Goal: Task Accomplishment & Management: Manage account settings

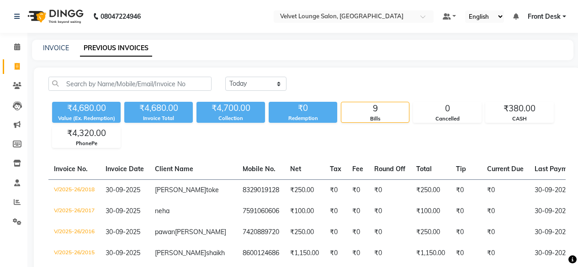
select select "[DATE]"
click at [14, 201] on icon at bounding box center [17, 202] width 7 height 7
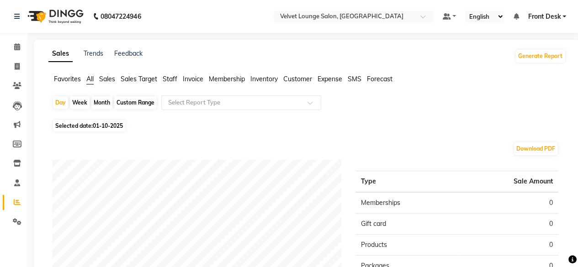
click at [77, 100] on div "Week" at bounding box center [80, 102] width 20 height 13
select select "10"
select select "2025"
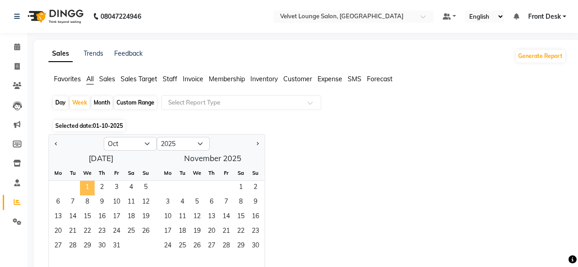
click at [88, 186] on span "1" at bounding box center [87, 188] width 15 height 15
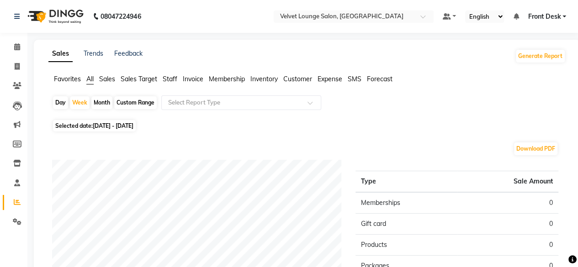
click at [100, 104] on div "Month" at bounding box center [101, 102] width 21 height 13
select select "10"
select select "2025"
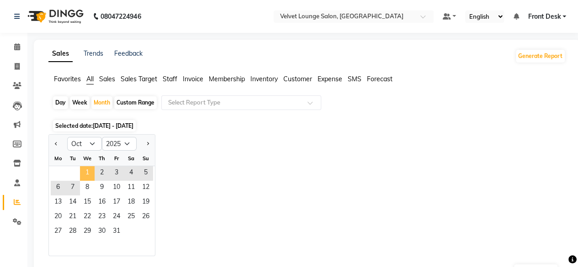
click at [88, 176] on span "1" at bounding box center [87, 173] width 15 height 15
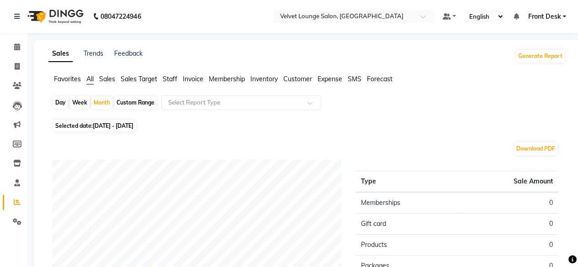
click at [97, 122] on span "[DATE] - [DATE]" at bounding box center [113, 125] width 41 height 7
select select "10"
select select "2025"
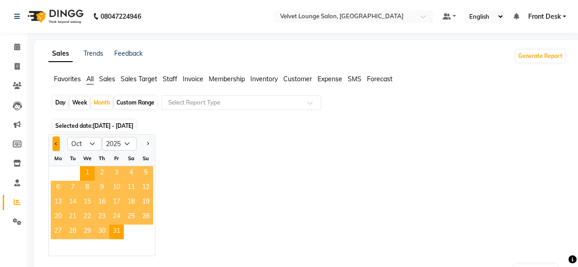
click at [56, 140] on button "Previous month" at bounding box center [56, 144] width 7 height 15
select select "9"
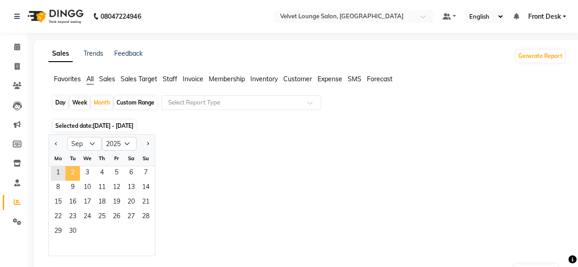
click at [65, 167] on span "2" at bounding box center [72, 173] width 15 height 15
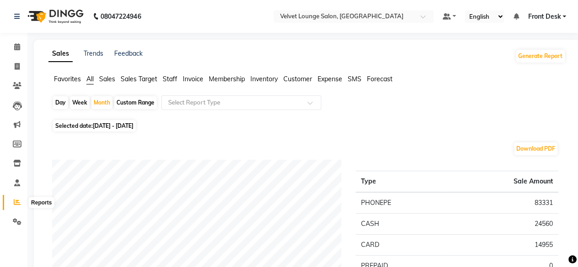
click at [20, 200] on span at bounding box center [17, 202] width 16 height 11
click at [20, 200] on icon at bounding box center [17, 202] width 7 height 7
click at [15, 69] on icon at bounding box center [17, 66] width 5 height 7
select select "5962"
select select "service"
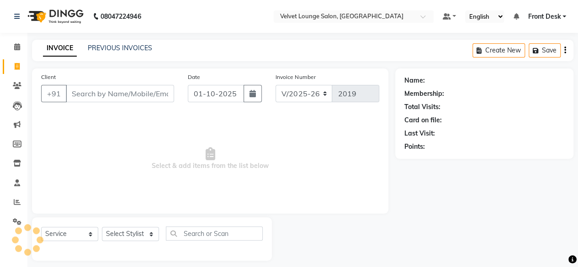
scroll to position [7, 0]
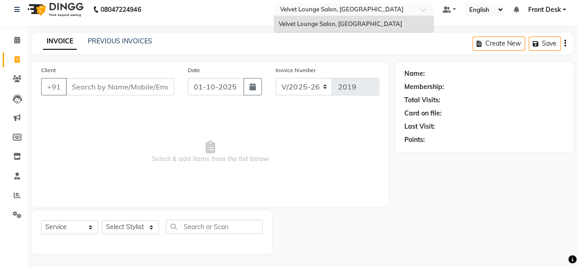
click at [299, 6] on input "text" at bounding box center [344, 10] width 132 height 9
click at [114, 41] on link "PREVIOUS INVOICES" at bounding box center [120, 41] width 64 height 8
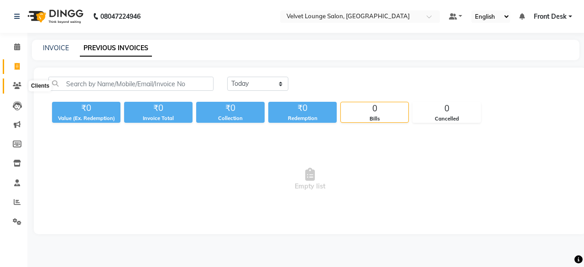
click at [17, 89] on icon at bounding box center [17, 85] width 9 height 7
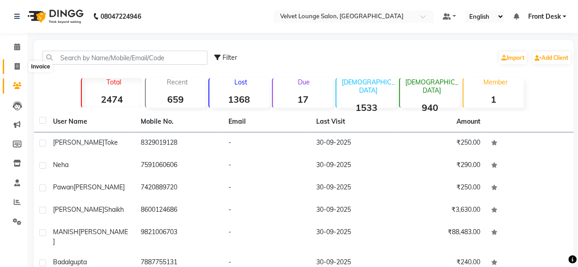
click at [18, 68] on icon at bounding box center [17, 66] width 5 height 7
select select "5962"
select select "service"
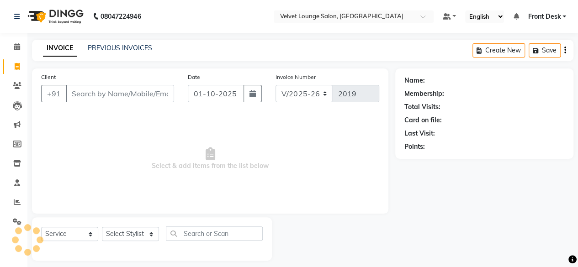
scroll to position [7, 0]
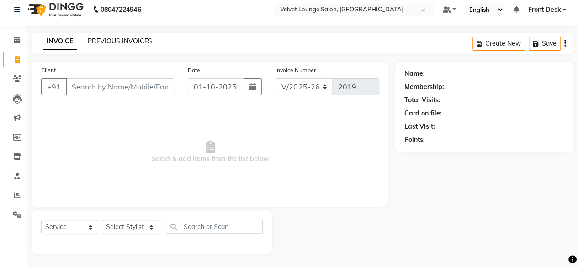
click at [129, 40] on link "PREVIOUS INVOICES" at bounding box center [120, 41] width 64 height 8
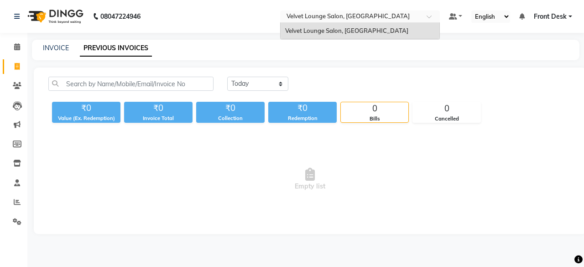
click at [371, 14] on input "text" at bounding box center [351, 17] width 132 height 9
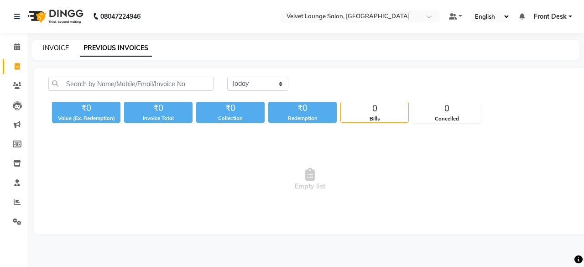
click at [60, 45] on link "INVOICE" at bounding box center [56, 48] width 26 height 8
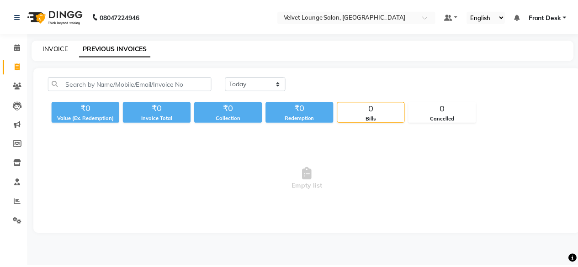
scroll to position [7, 0]
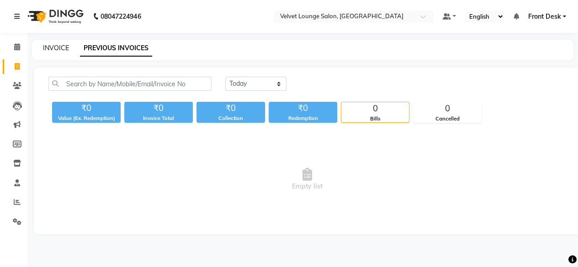
select select "service"
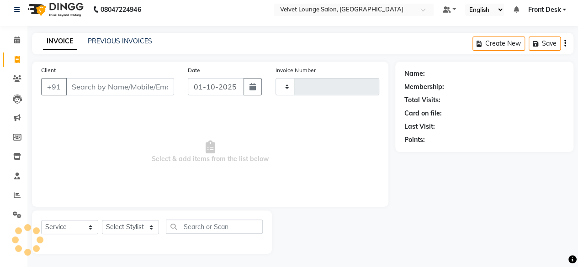
type input "2019"
select select "5962"
click at [17, 193] on icon at bounding box center [17, 195] width 7 height 7
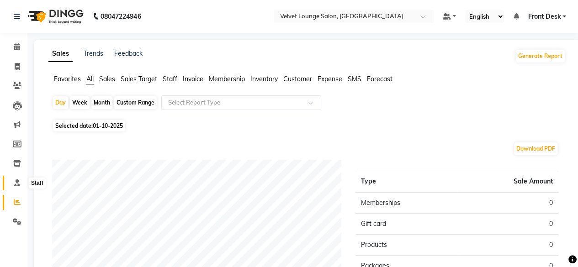
click at [21, 181] on span at bounding box center [17, 183] width 16 height 11
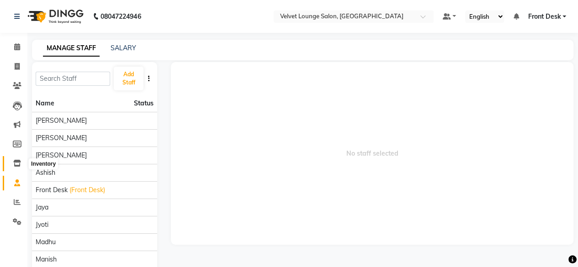
click at [20, 161] on icon at bounding box center [17, 163] width 8 height 7
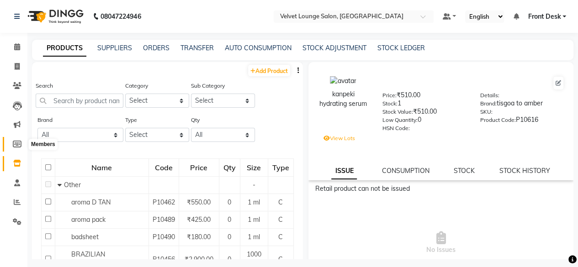
click at [16, 147] on icon at bounding box center [17, 144] width 9 height 7
select select
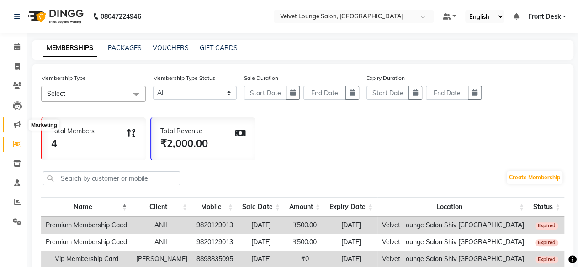
click at [18, 126] on icon at bounding box center [17, 124] width 7 height 7
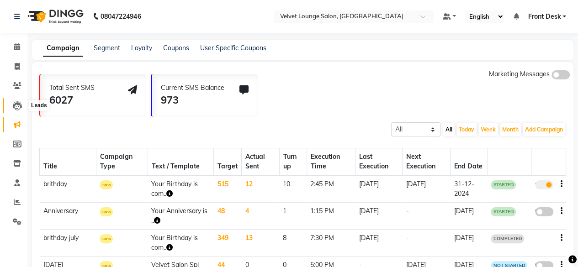
click at [15, 105] on icon at bounding box center [17, 105] width 9 height 9
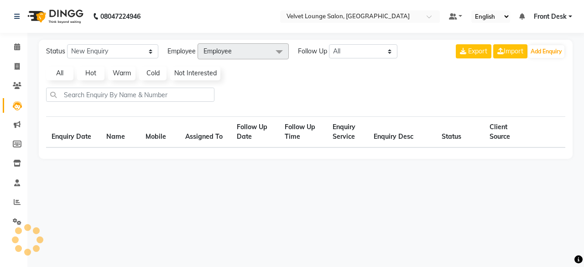
select select "10"
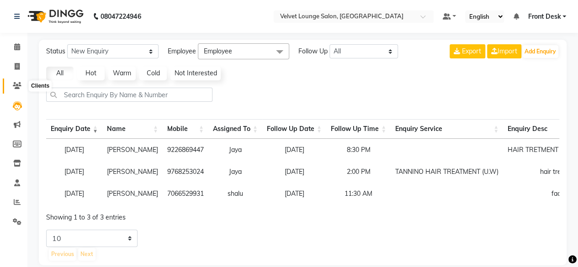
click at [15, 82] on span at bounding box center [17, 86] width 16 height 11
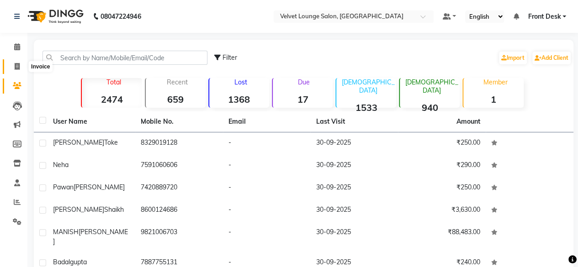
click at [21, 68] on span at bounding box center [17, 67] width 16 height 11
select select "service"
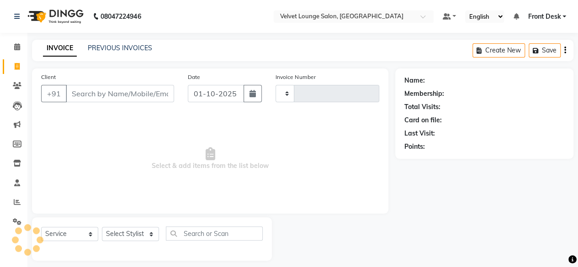
type input "2019"
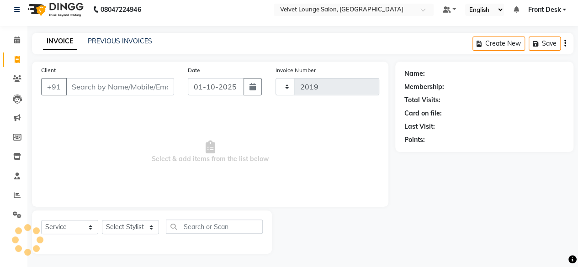
select select "5962"
click at [108, 42] on link "PREVIOUS INVOICES" at bounding box center [120, 41] width 64 height 8
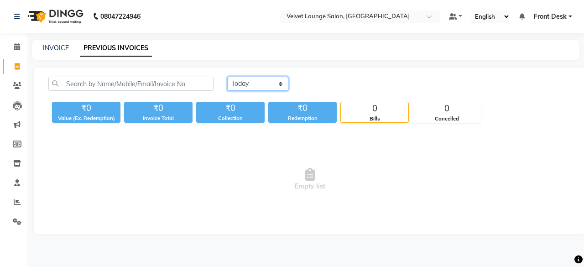
click at [258, 87] on select "[DATE] [DATE] Custom Range" at bounding box center [257, 84] width 61 height 14
select select "[DATE]"
click at [227, 77] on select "[DATE] [DATE] Custom Range" at bounding box center [257, 84] width 61 height 14
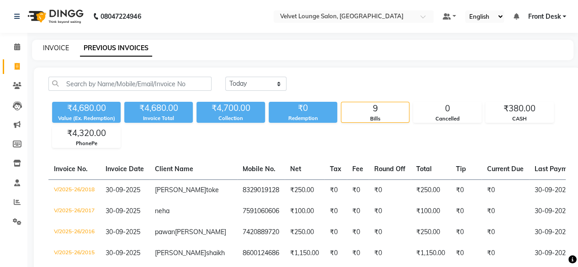
click at [58, 47] on link "INVOICE" at bounding box center [56, 48] width 26 height 8
select select "5962"
select select "service"
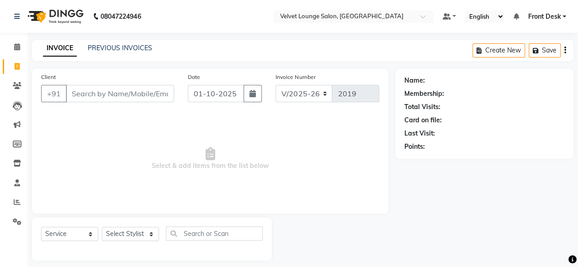
scroll to position [7, 0]
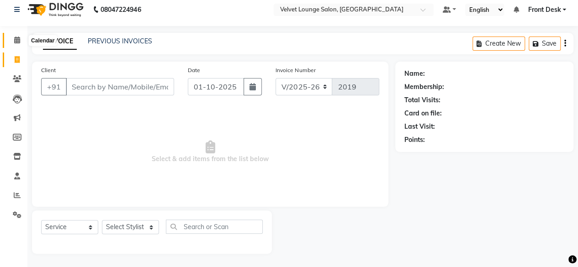
click at [16, 40] on icon at bounding box center [17, 40] width 6 height 7
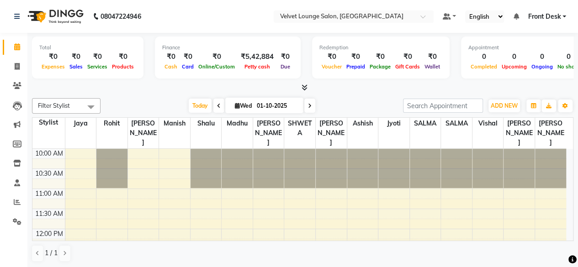
click at [573, 171] on td "10:00 AM 10:30 AM 11:00 AM 11:30 AM 12:00 PM 12:30 PM 1:00 PM 1:30 PM 2:00 PM 2…" at bounding box center [302, 195] width 541 height 92
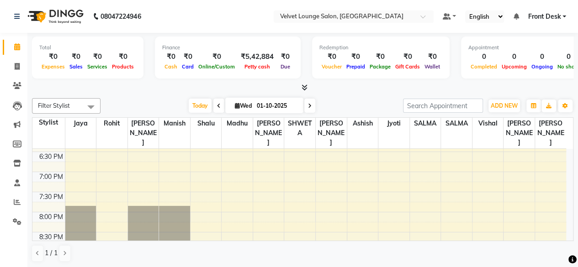
scroll to position [357, 0]
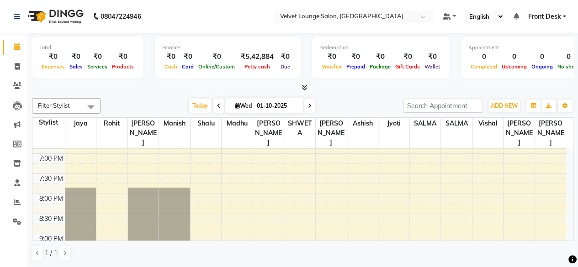
click at [566, 252] on div "1 / 1" at bounding box center [302, 253] width 541 height 17
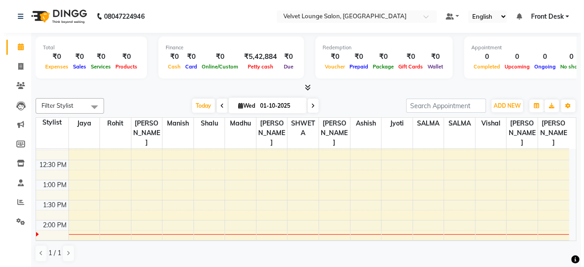
scroll to position [0, 0]
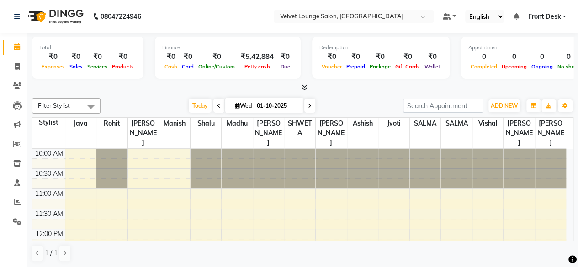
click at [82, 104] on span at bounding box center [91, 106] width 18 height 17
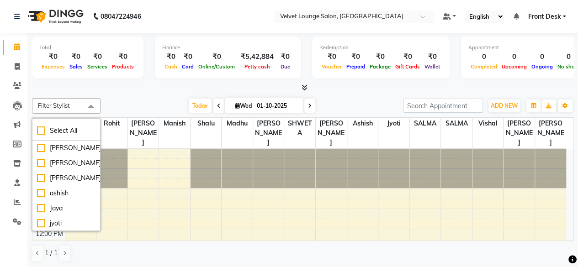
click at [82, 104] on span at bounding box center [91, 106] width 18 height 17
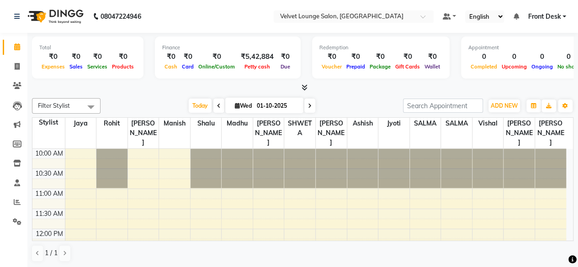
click at [79, 107] on span "Filter Stylist" at bounding box center [66, 106] width 68 height 16
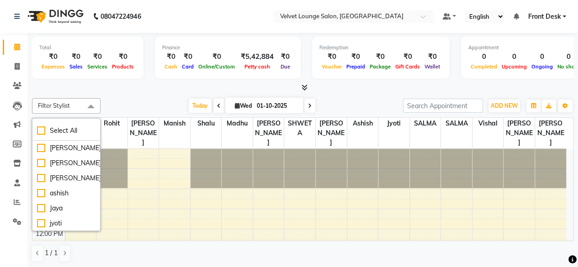
click at [560, 17] on link "Front Desk" at bounding box center [546, 17] width 38 height 10
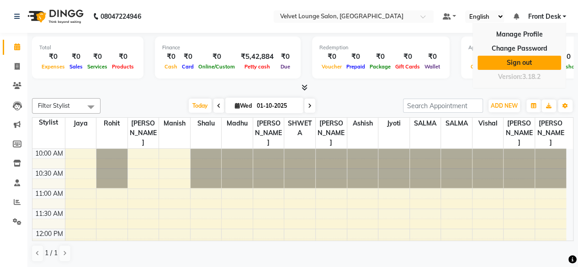
click at [531, 62] on link "Sign out" at bounding box center [519, 63] width 84 height 14
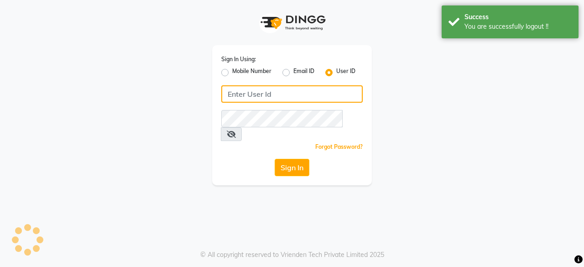
type input "7400009327"
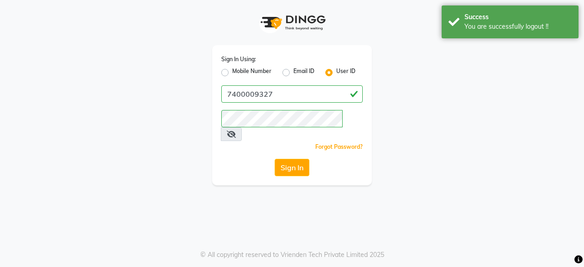
click at [232, 71] on label "Mobile Number" at bounding box center [251, 72] width 39 height 11
click at [232, 71] on input "Mobile Number" at bounding box center [235, 70] width 6 height 6
radio input "true"
radio input "false"
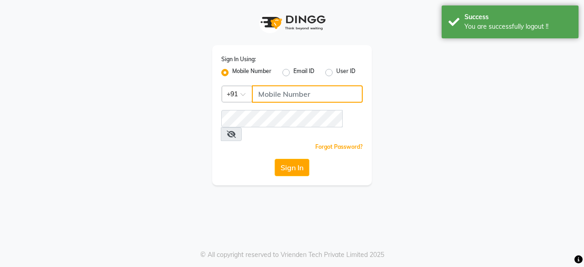
click at [297, 94] on input "Username" at bounding box center [307, 93] width 111 height 17
type input "7777092199"
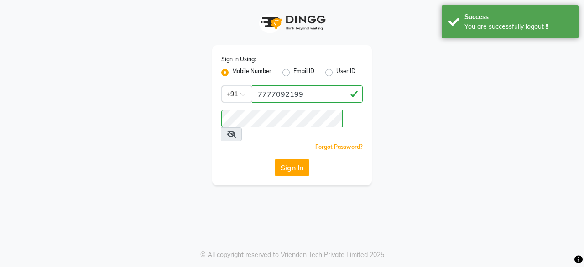
click at [236, 131] on icon at bounding box center [231, 134] width 9 height 7
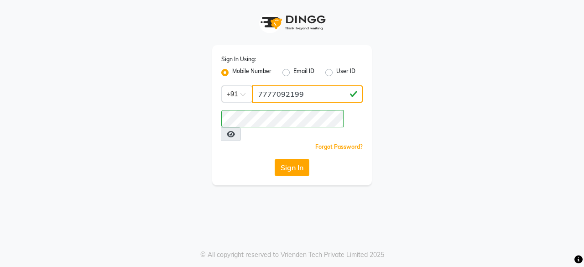
click at [268, 92] on input "7777092199" at bounding box center [307, 93] width 111 height 17
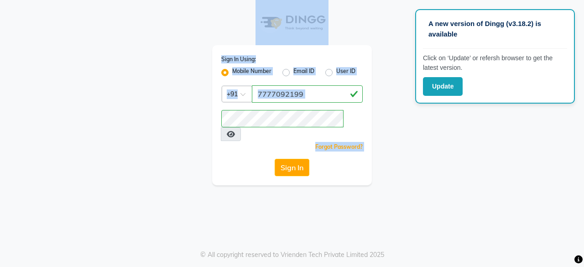
drag, startPoint x: 496, startPoint y: 94, endPoint x: 469, endPoint y: 157, distance: 68.5
click at [469, 157] on app-root "A new version of Dingg (v3.18.2) is available Click on ‘Update’ or refersh brow…" at bounding box center [292, 92] width 584 height 185
click at [294, 159] on button "Sign In" at bounding box center [292, 167] width 35 height 17
